Goal: Information Seeking & Learning: Learn about a topic

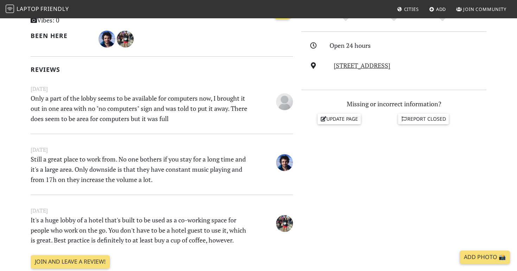
scroll to position [193, 0]
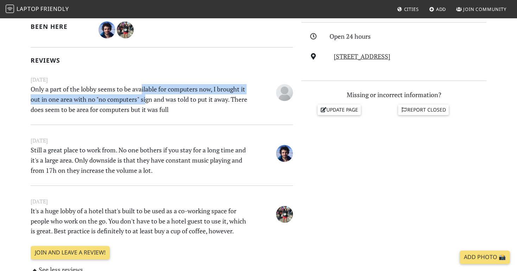
drag, startPoint x: 141, startPoint y: 93, endPoint x: 148, endPoint y: 104, distance: 13.2
click at [148, 104] on p "Only a part of the lobby seems to be available for computers now, I brought it …" at bounding box center [139, 99] width 226 height 30
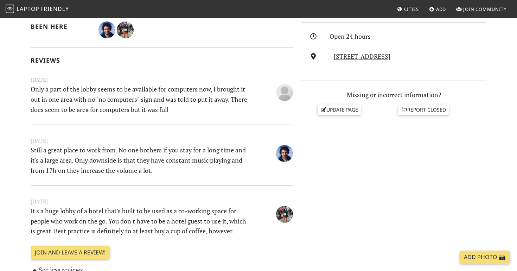
scroll to position [190, 0]
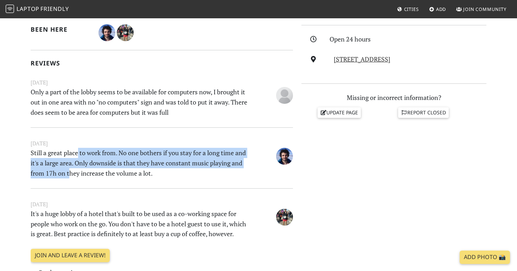
drag, startPoint x: 77, startPoint y: 152, endPoint x: 83, endPoint y: 172, distance: 21.5
click at [83, 172] on p "Still a great place to work from. No one bothers if you stay for a long time an…" at bounding box center [139, 163] width 226 height 30
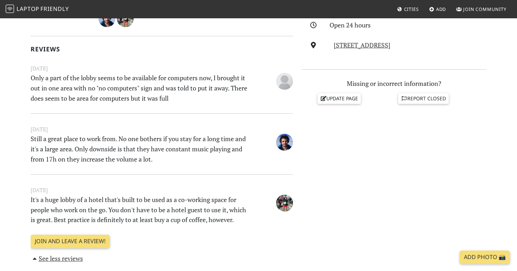
scroll to position [208, 0]
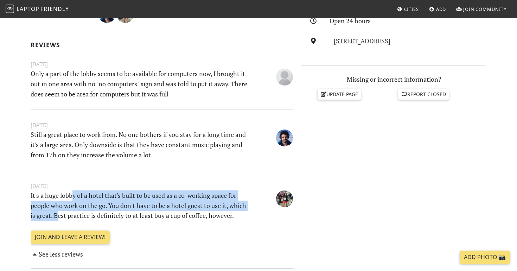
drag, startPoint x: 74, startPoint y: 194, endPoint x: 79, endPoint y: 216, distance: 22.0
click at [78, 216] on p "It's a huge lobby of a hotel that's built to be used as a co-working space for …" at bounding box center [139, 205] width 226 height 30
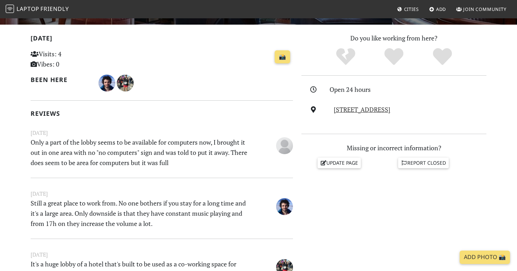
scroll to position [141, 0]
